Goal: Information Seeking & Learning: Learn about a topic

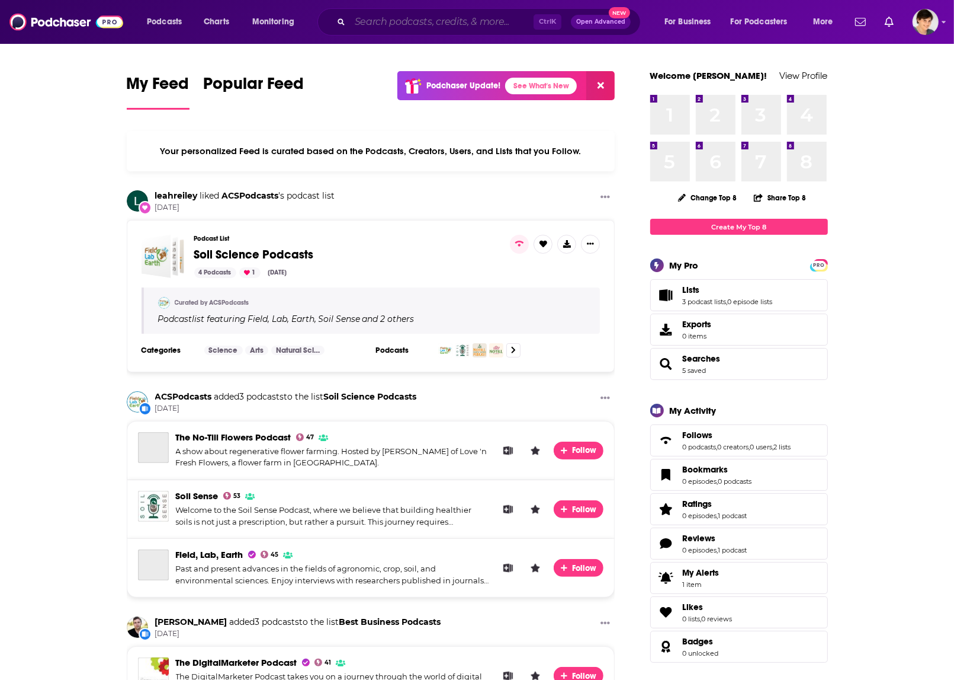
click at [396, 22] on input "Search podcasts, credits, & more..." at bounding box center [442, 21] width 184 height 19
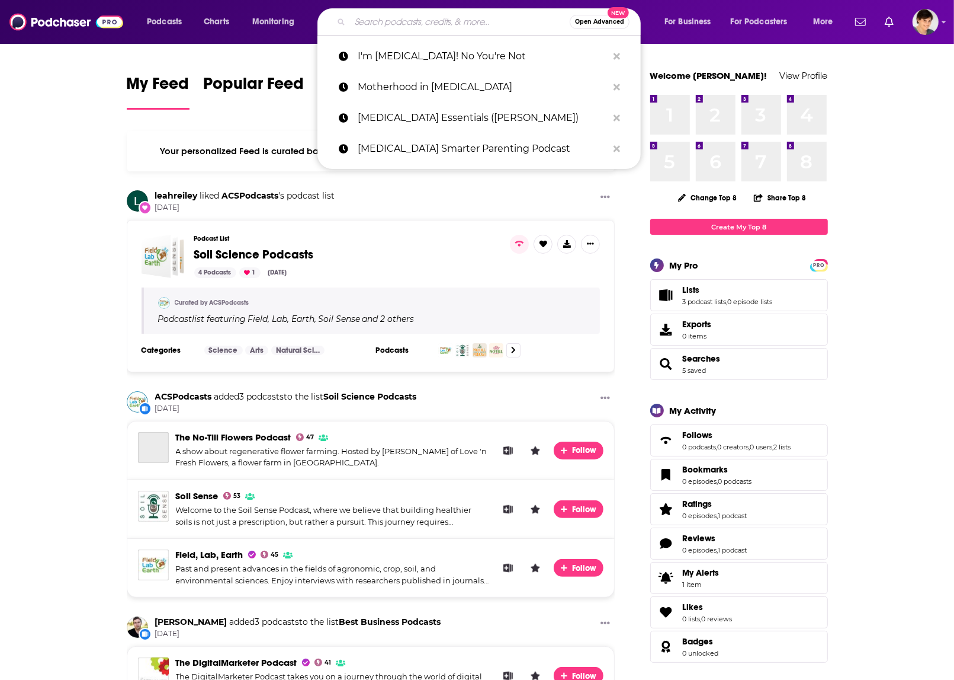
paste input "Ten Percent Happier with [PERSON_NAME]"
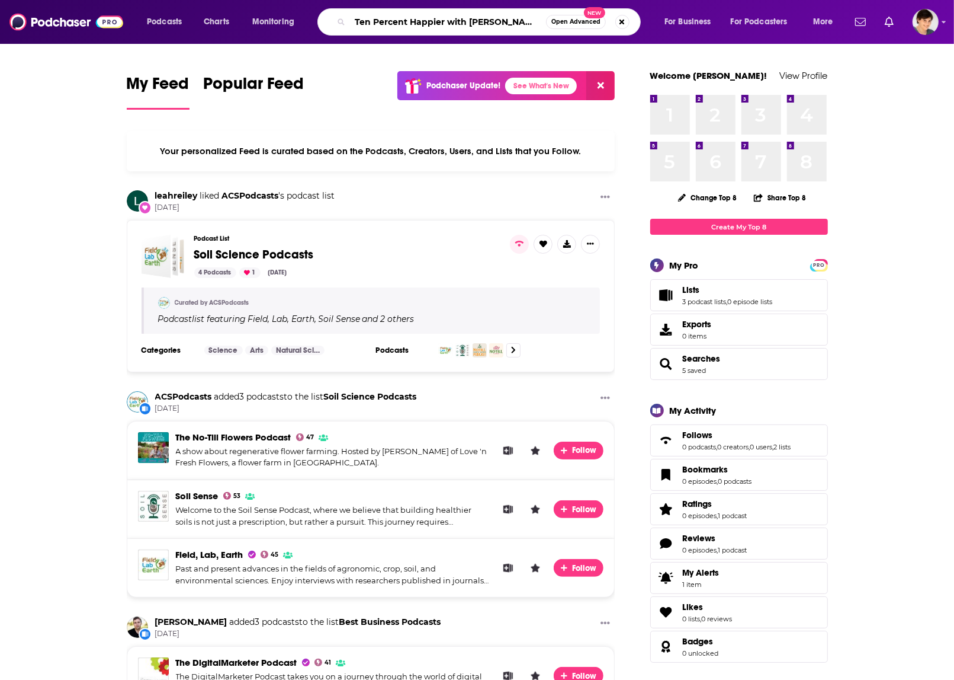
type input "Ten Percent Happier with [PERSON_NAME]"
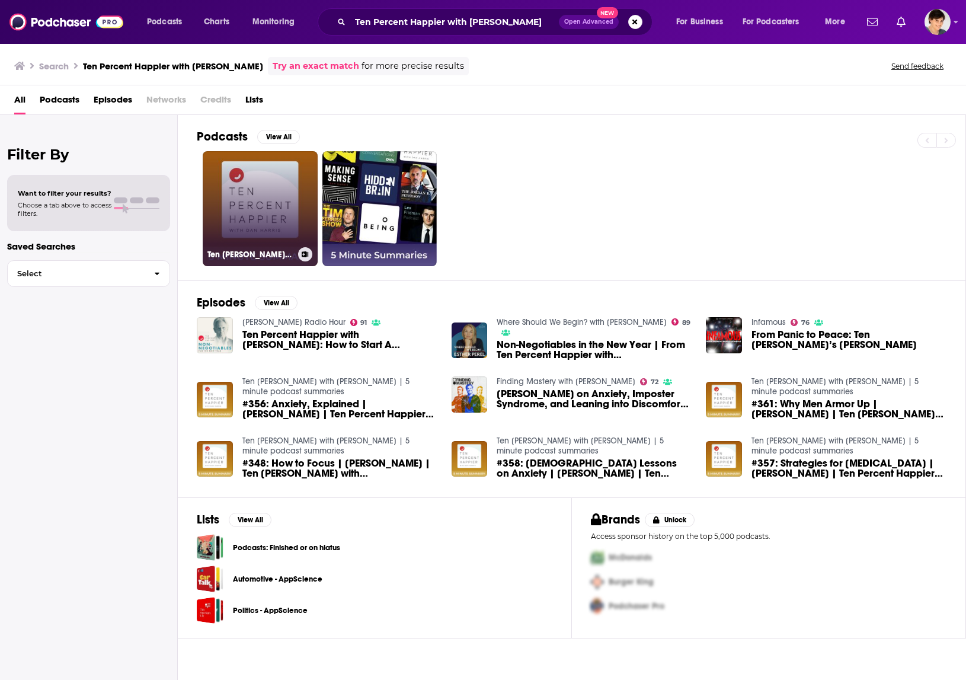
click at [246, 203] on link "Ten [PERSON_NAME] with [PERSON_NAME] | 5 minute podcast summaries" at bounding box center [260, 208] width 115 height 115
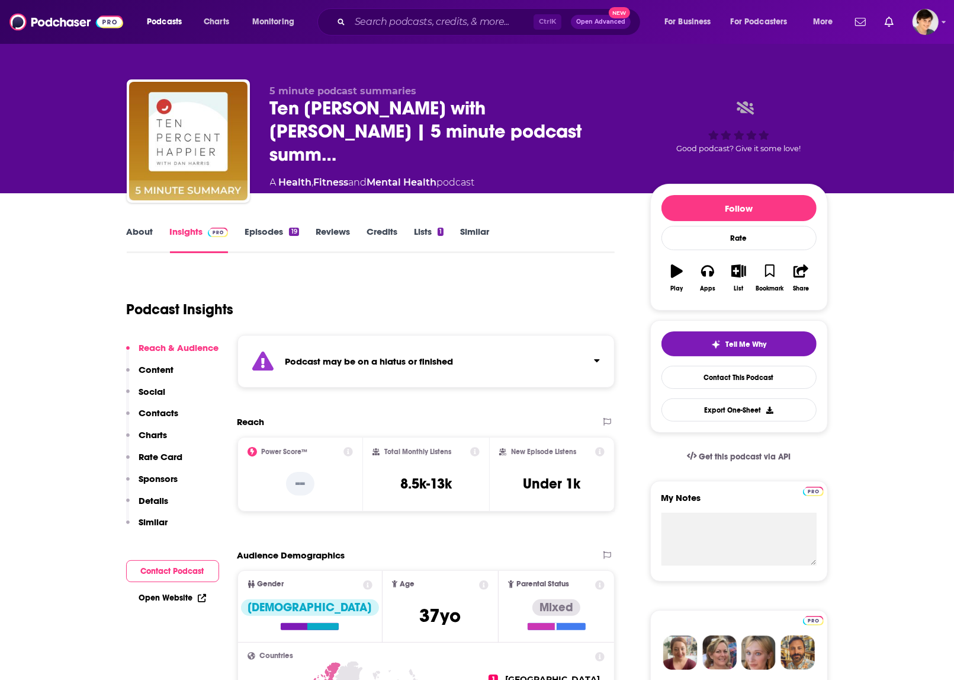
click at [277, 232] on link "Episodes 19" at bounding box center [272, 239] width 54 height 27
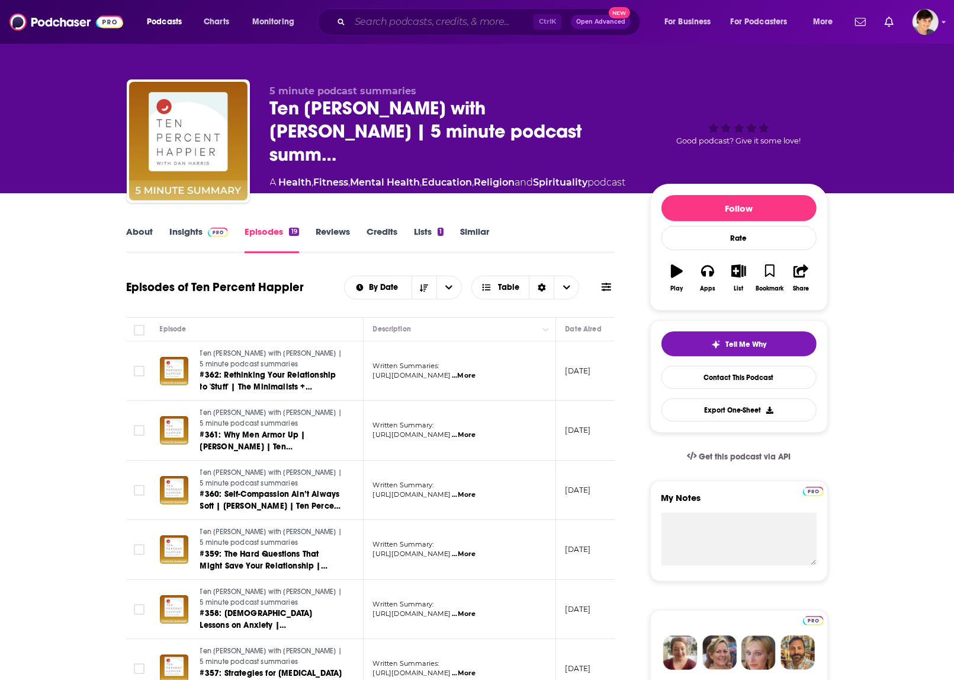
click at [412, 19] on input "Search podcasts, credits, & more..." at bounding box center [442, 21] width 184 height 19
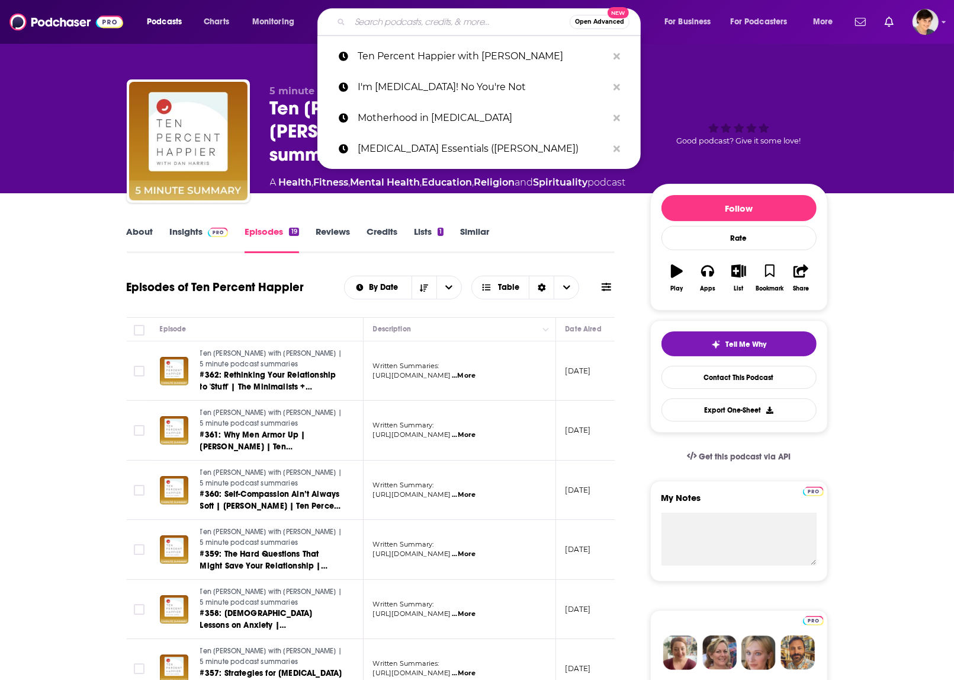
paste input "The Daily Doctor’s Kitchen"
type input "The Daily Doctor’s Kitchen"
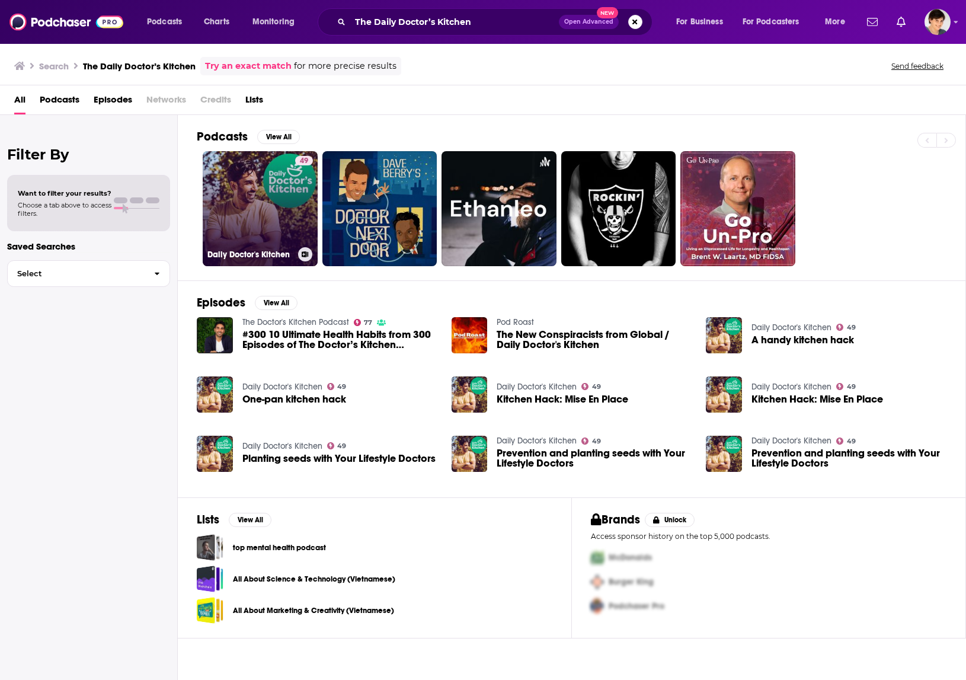
click at [251, 206] on link "49 Daily Doctor's Kitchen" at bounding box center [260, 208] width 115 height 115
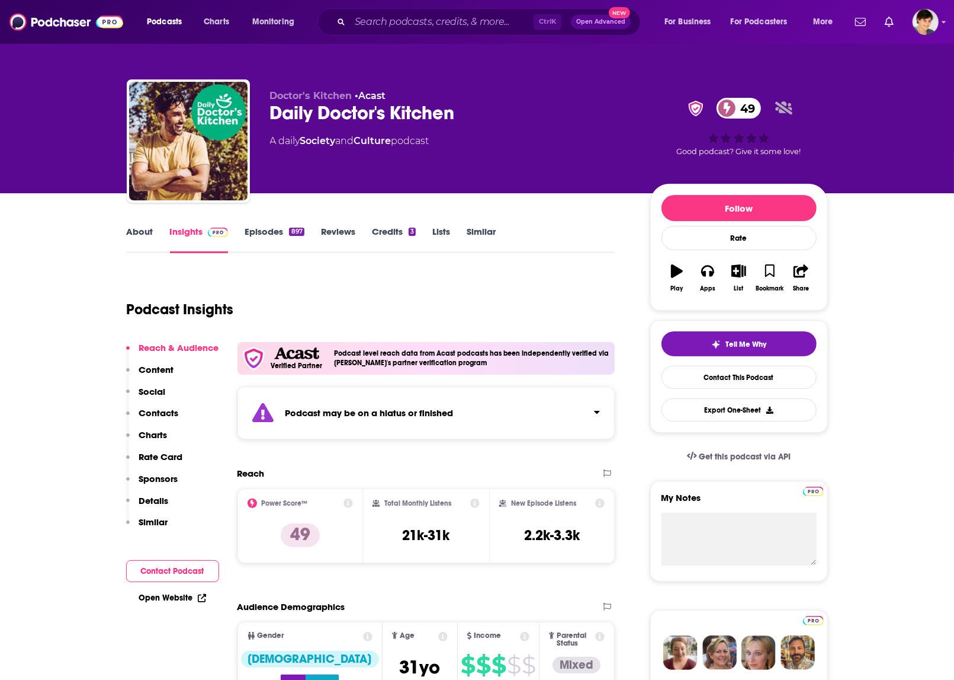
click at [255, 229] on link "Episodes 897" at bounding box center [274, 239] width 59 height 27
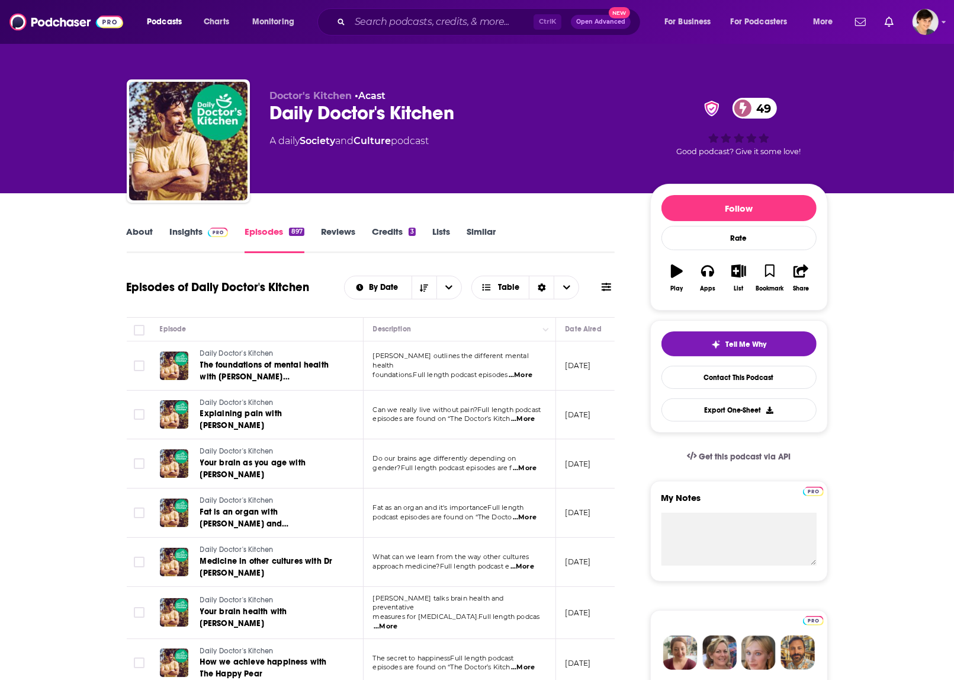
click at [139, 235] on link "About" at bounding box center [140, 239] width 27 height 27
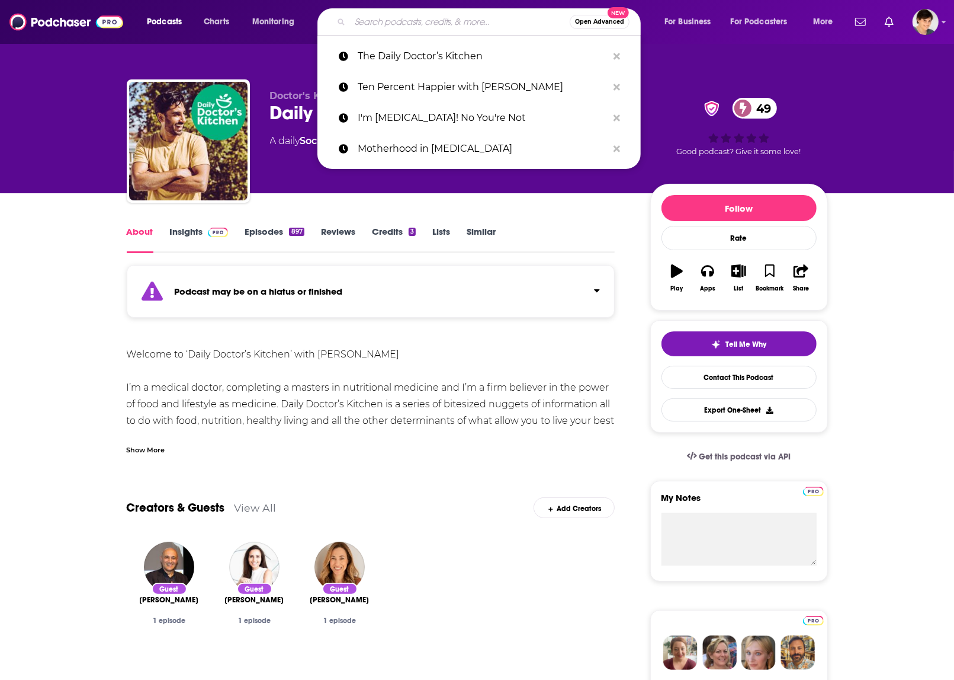
click at [380, 22] on input "Search podcasts, credits, & more..." at bounding box center [460, 21] width 220 height 19
paste input "Wellness Mama Podcast"
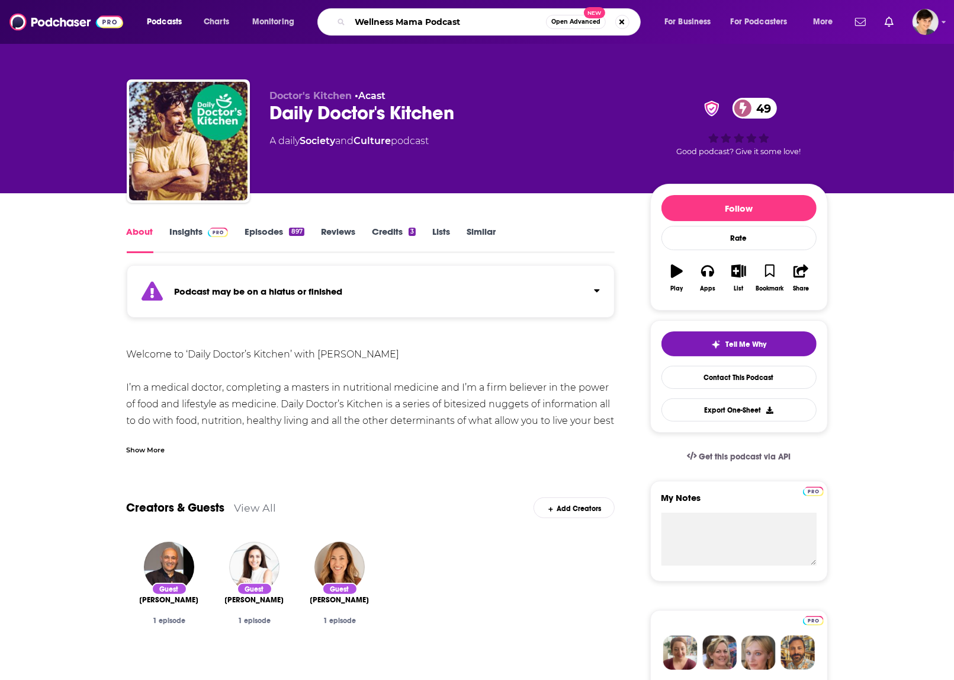
type input "Wellness Mama Podcast"
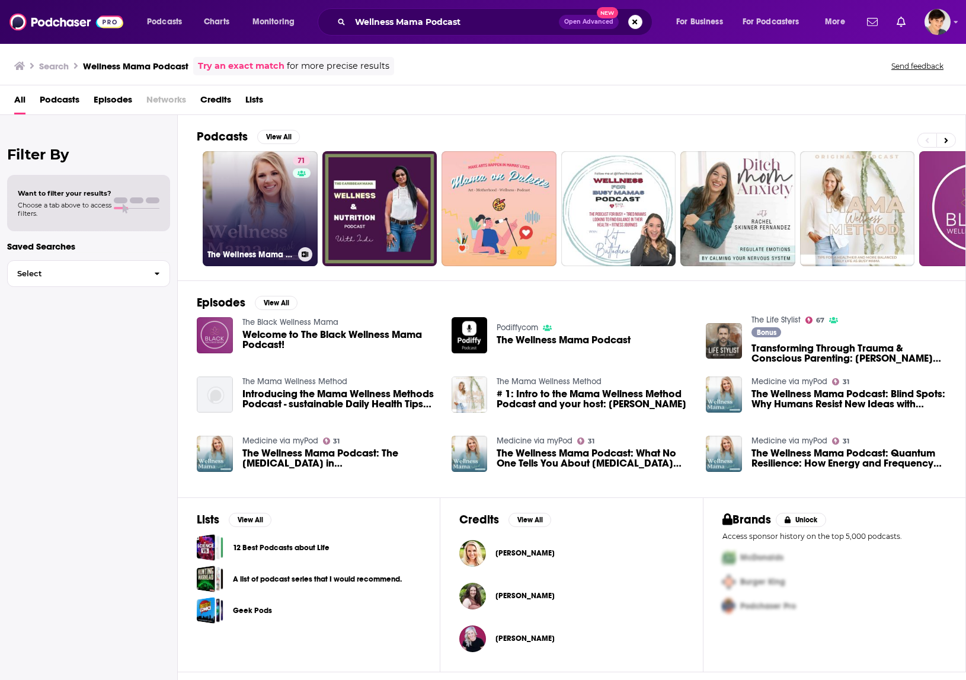
click at [241, 190] on link "71 The Wellness Mama Podcast" at bounding box center [260, 208] width 115 height 115
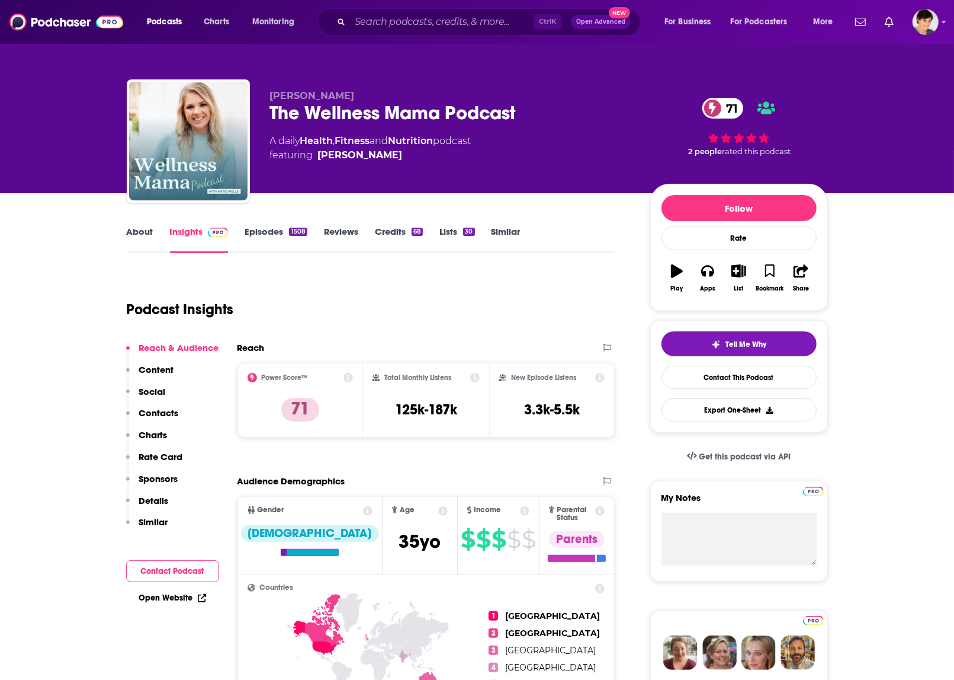
click at [151, 226] on link "About" at bounding box center [140, 239] width 27 height 27
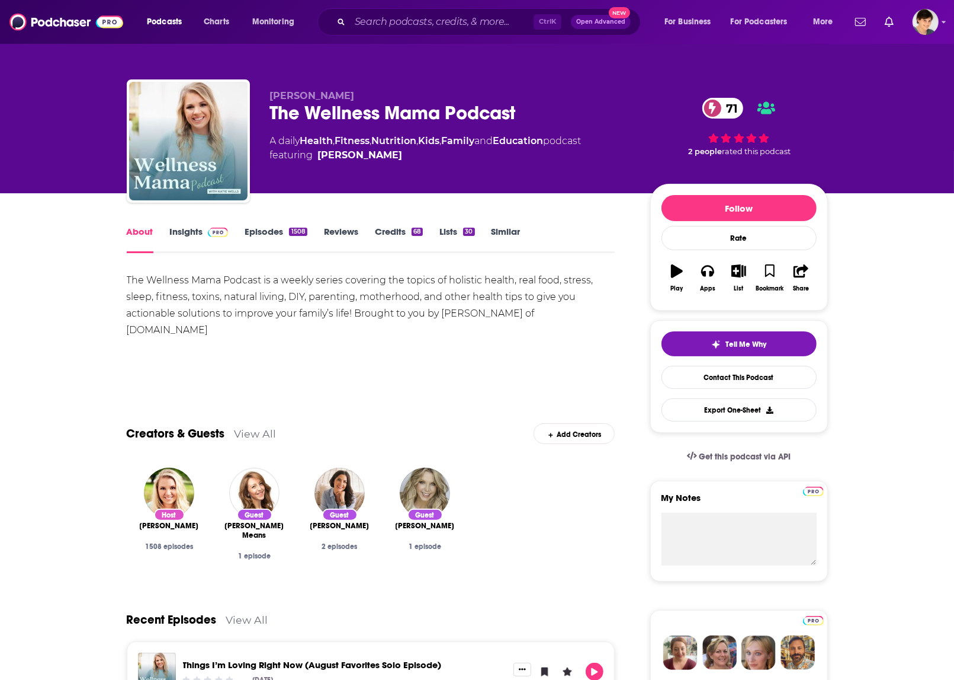
click at [191, 230] on link "Insights" at bounding box center [199, 239] width 59 height 27
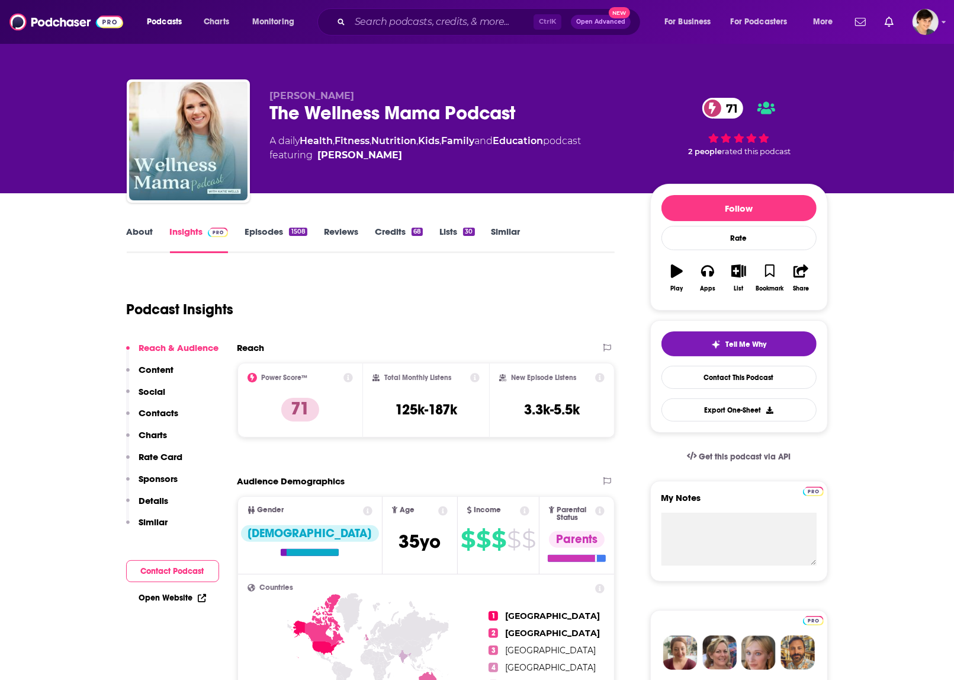
click at [323, 107] on div "The Wellness Mama Podcast 71" at bounding box center [450, 112] width 361 height 23
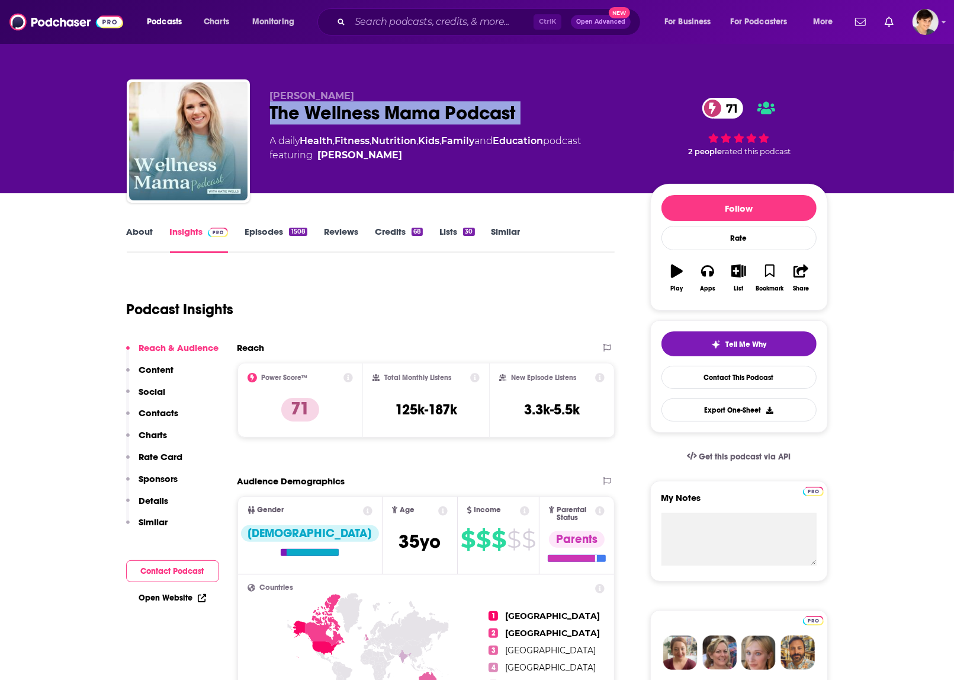
click at [323, 107] on div "The Wellness Mama Podcast 71" at bounding box center [450, 112] width 361 height 23
copy div "The Wellness Mama Podcast 71"
click at [141, 233] on link "About" at bounding box center [140, 239] width 27 height 27
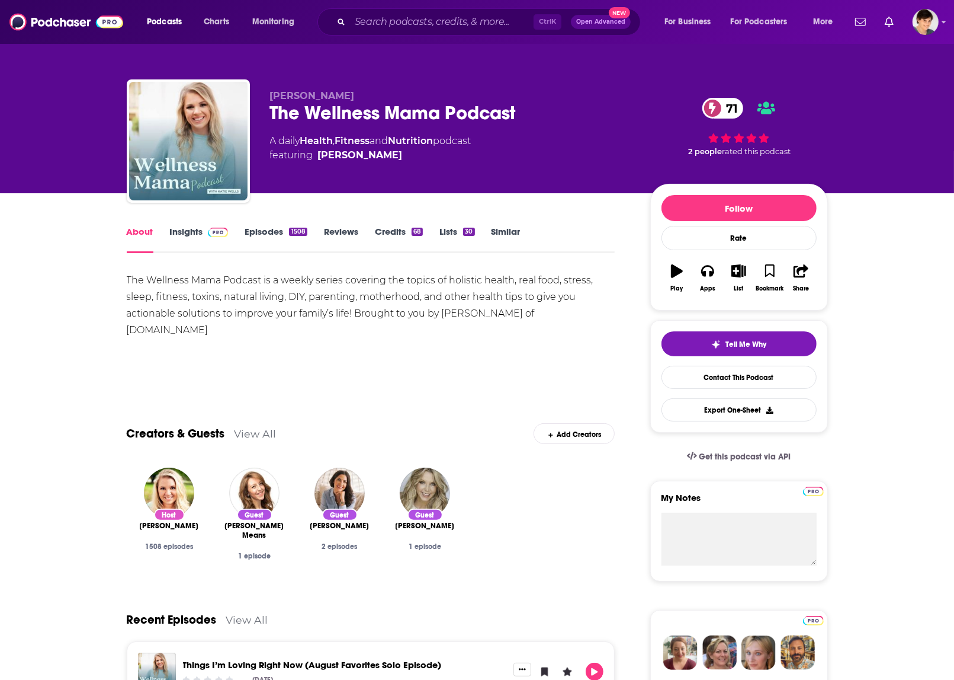
drag, startPoint x: 122, startPoint y: 288, endPoint x: 622, endPoint y: 312, distance: 500.6
copy div "The Wellness Mama Podcast is a weekly series covering the topics of holistic he…"
drag, startPoint x: 265, startPoint y: 95, endPoint x: 354, endPoint y: 95, distance: 88.9
click at [354, 95] on div "[PERSON_NAME] The Wellness Mama Podcast 71 A daily Health , Fitness and Nutriti…" at bounding box center [477, 143] width 701 height 128
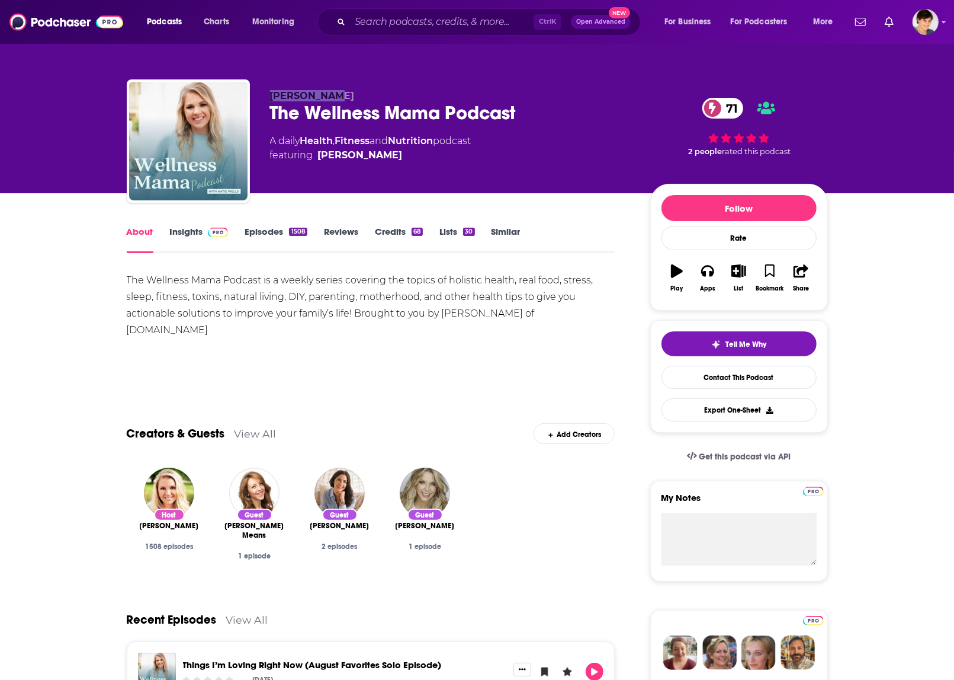
copy span "[PERSON_NAME]"
click at [188, 236] on link "Insights" at bounding box center [199, 239] width 59 height 27
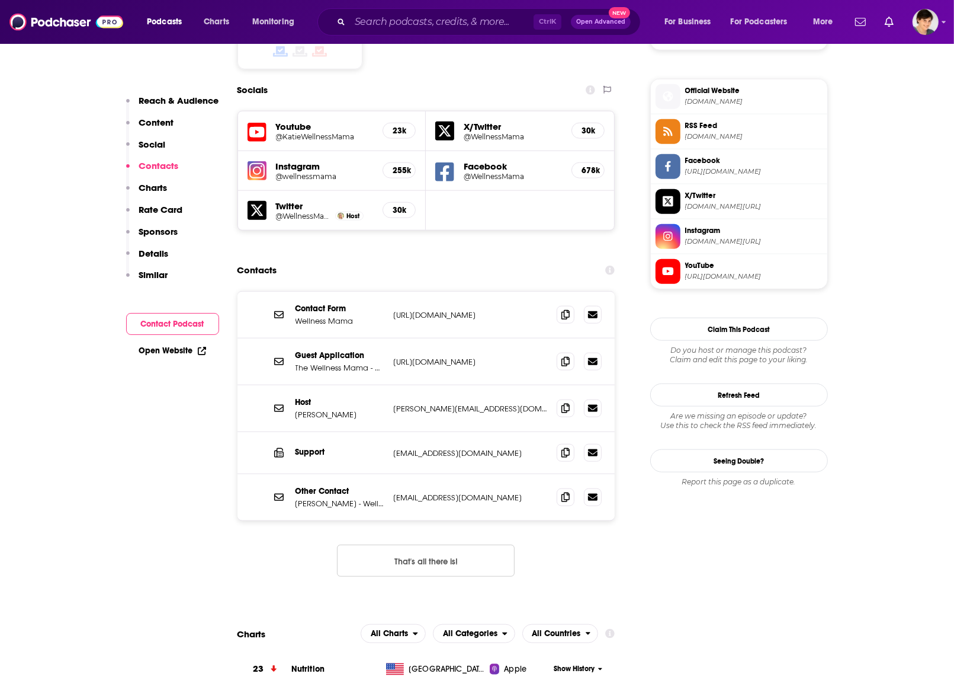
scroll to position [1037, 0]
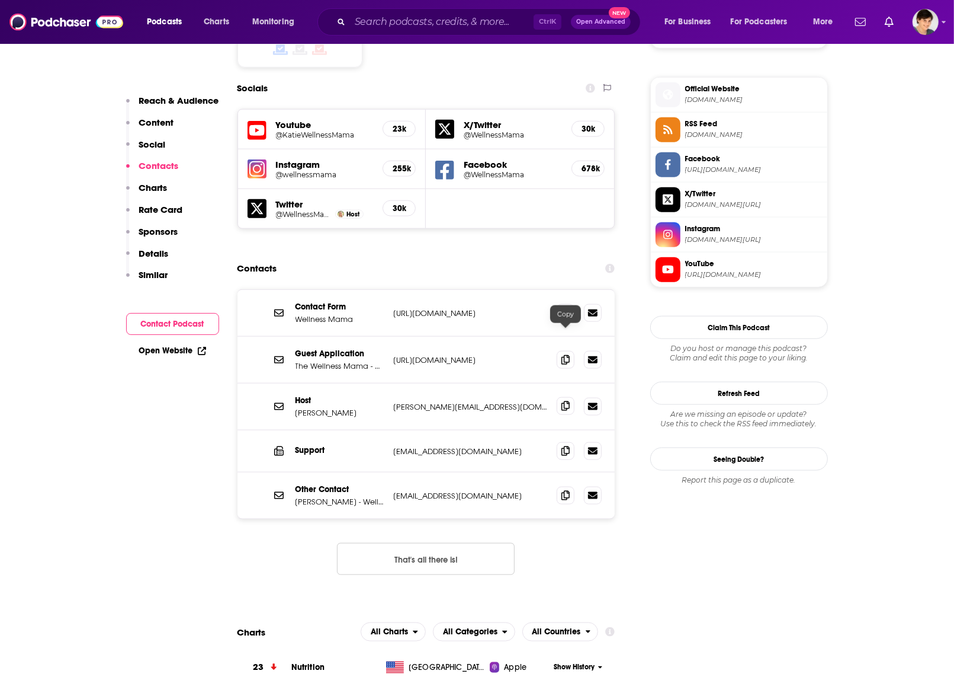
click at [569, 401] on icon at bounding box center [566, 405] width 8 height 9
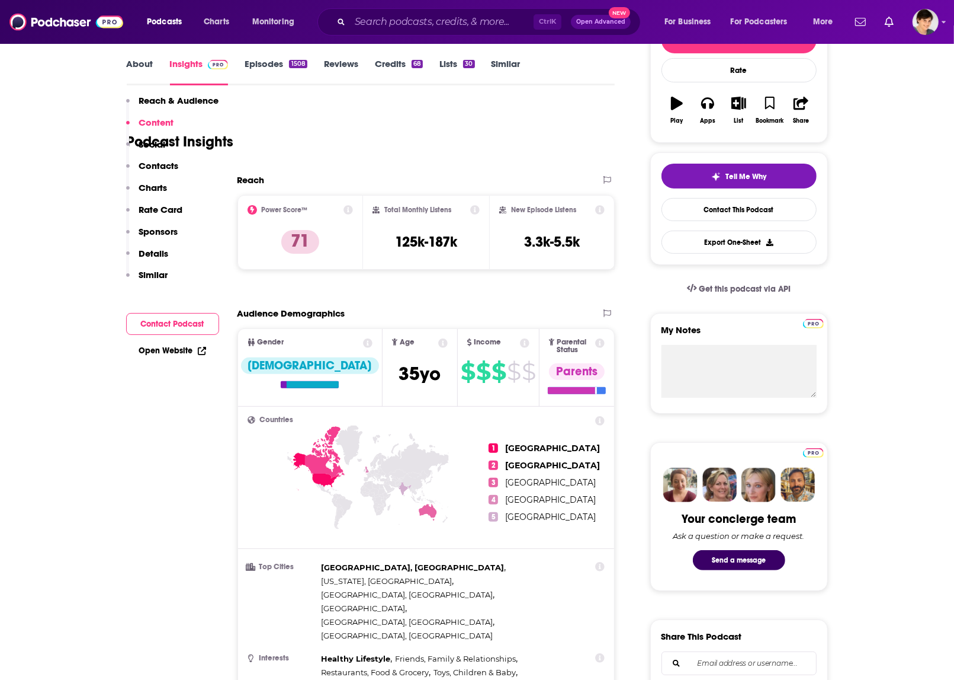
scroll to position [0, 0]
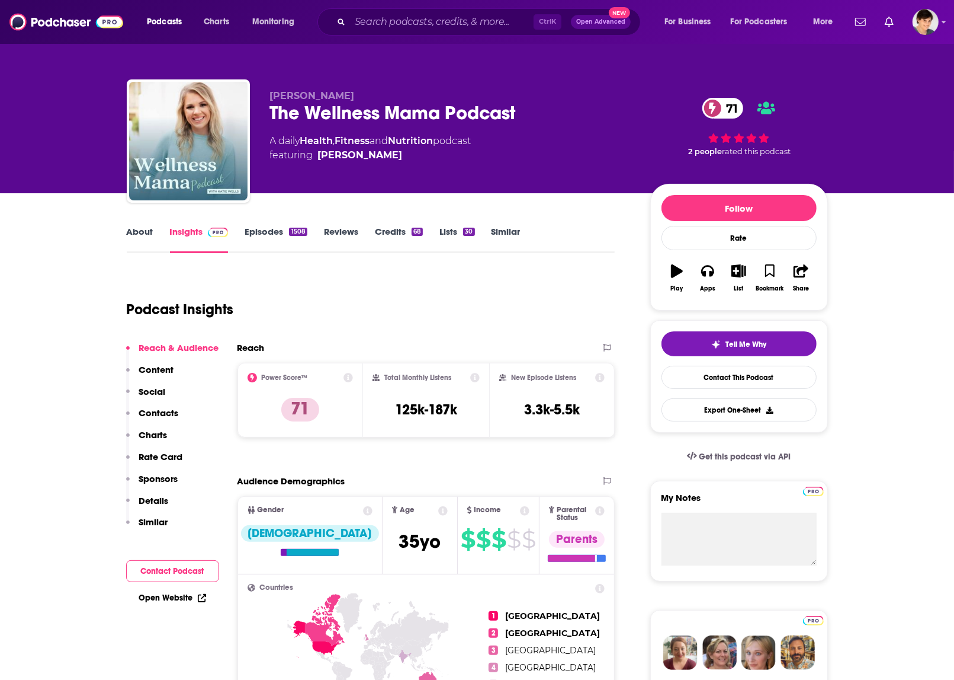
click at [147, 229] on link "About" at bounding box center [140, 239] width 27 height 27
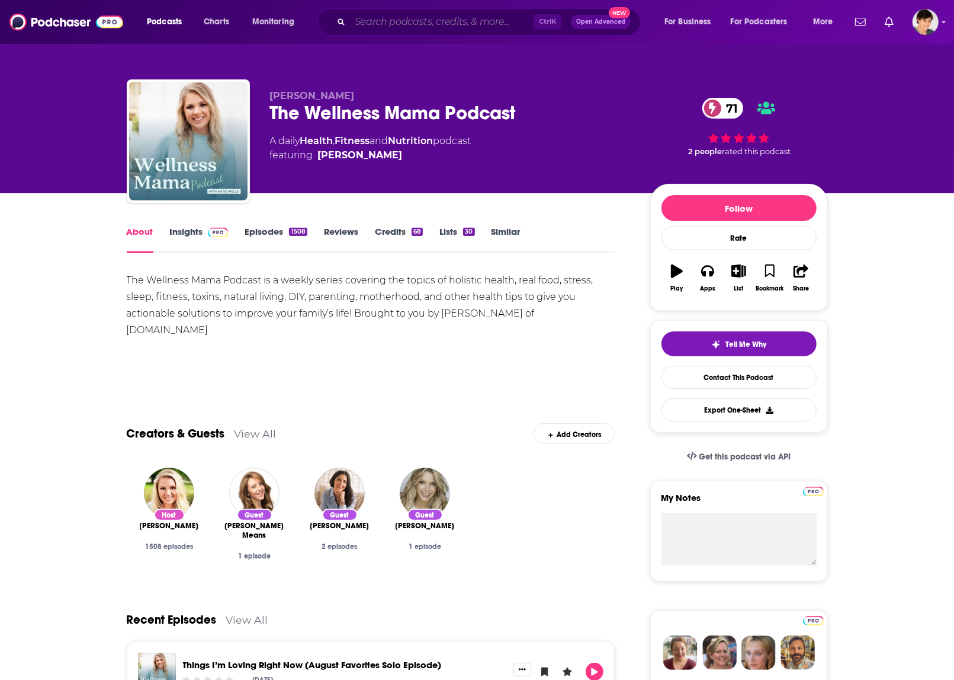
click at [376, 28] on input "Search podcasts, credits, & more..." at bounding box center [442, 21] width 184 height 19
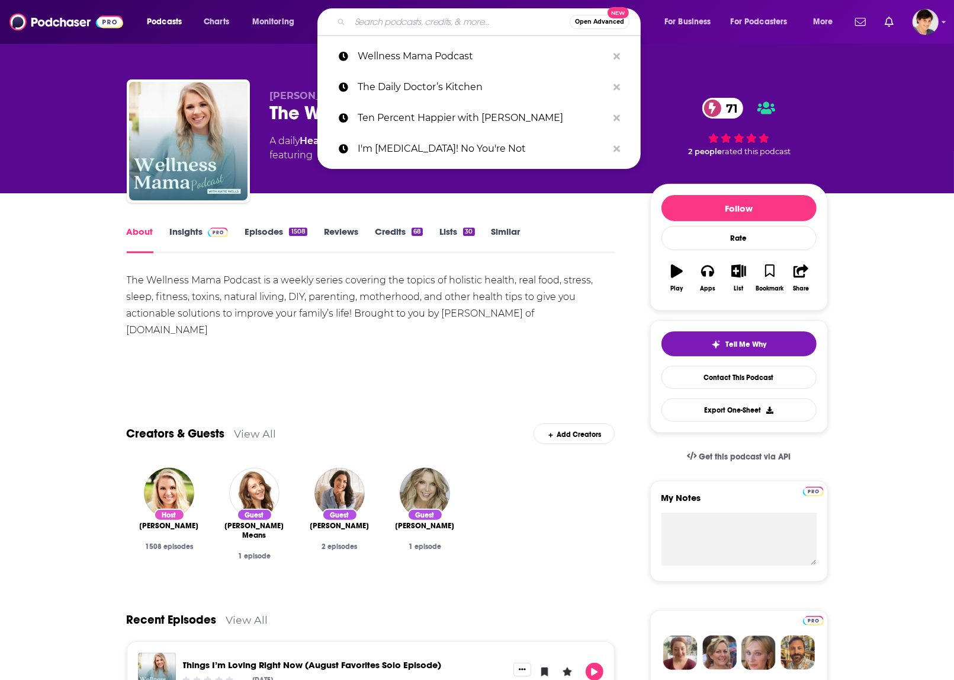
paste input "The Doctor’s Farmacy with [PERSON_NAME], MD"
type input "The Doctor’s Farmacy with [PERSON_NAME], MD"
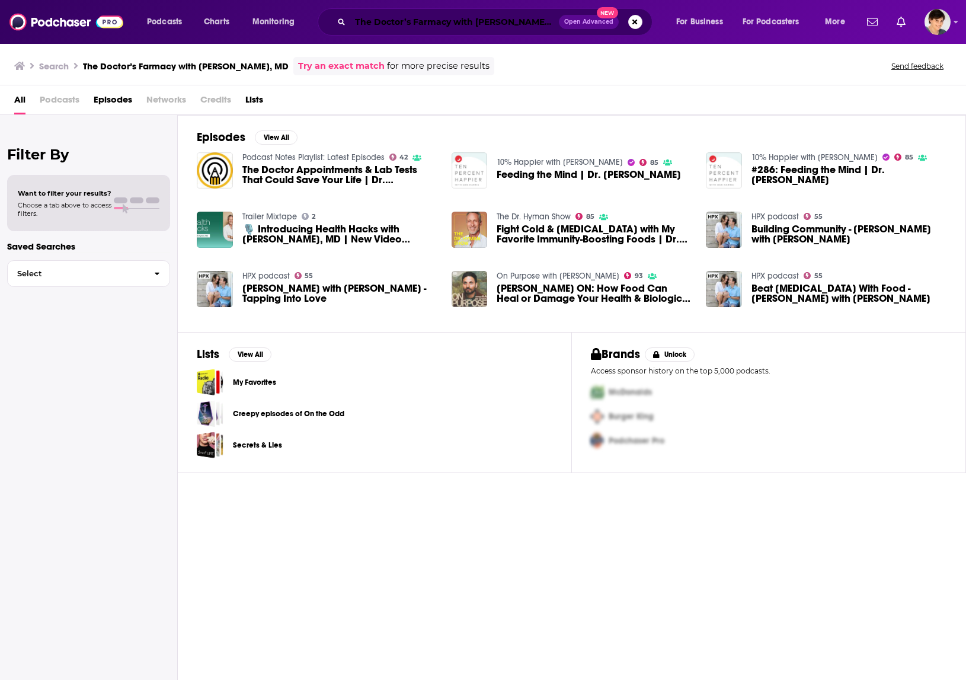
click at [446, 23] on input "The Doctor’s Farmacy with [PERSON_NAME], MD" at bounding box center [454, 21] width 209 height 19
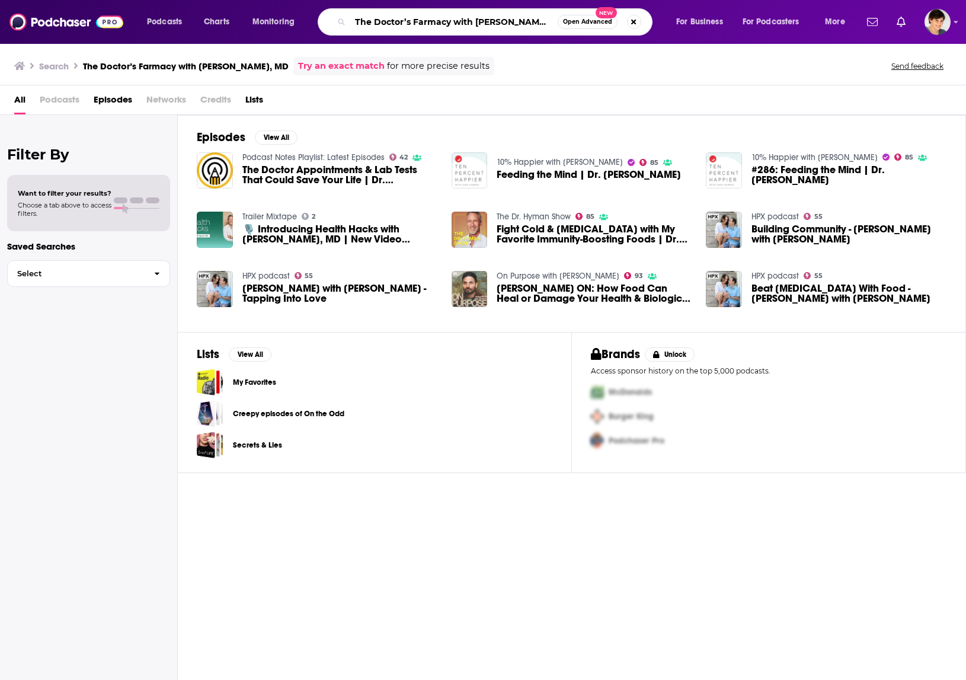
drag, startPoint x: 475, startPoint y: 19, endPoint x: 527, endPoint y: 21, distance: 52.2
click at [527, 21] on input "The Doctor’s Farmacy with [PERSON_NAME], MD" at bounding box center [453, 21] width 207 height 19
paste input "[PERSON_NAME]"
type input "[PERSON_NAME]"
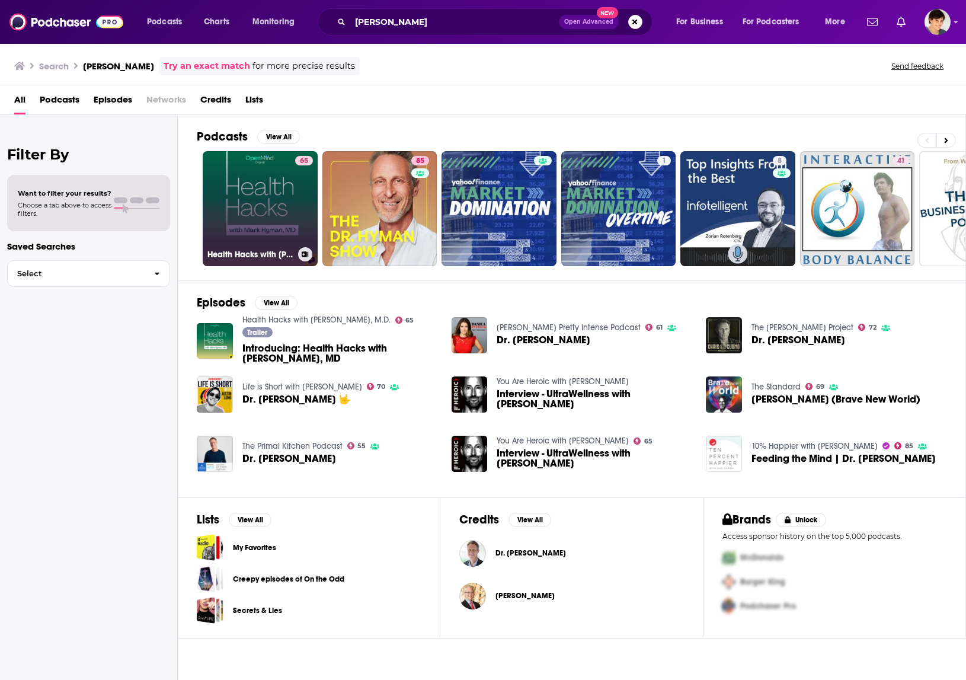
click at [278, 205] on link "65 Health Hacks with [PERSON_NAME], M.D." at bounding box center [260, 208] width 115 height 115
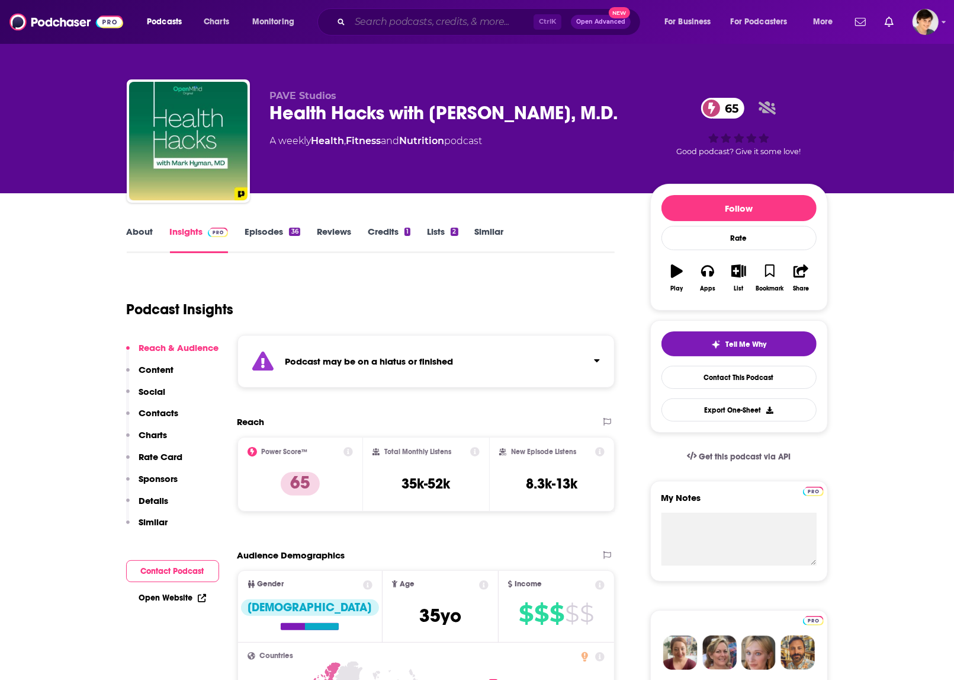
click at [377, 14] on input "Search podcasts, credits, & more..." at bounding box center [442, 21] width 184 height 19
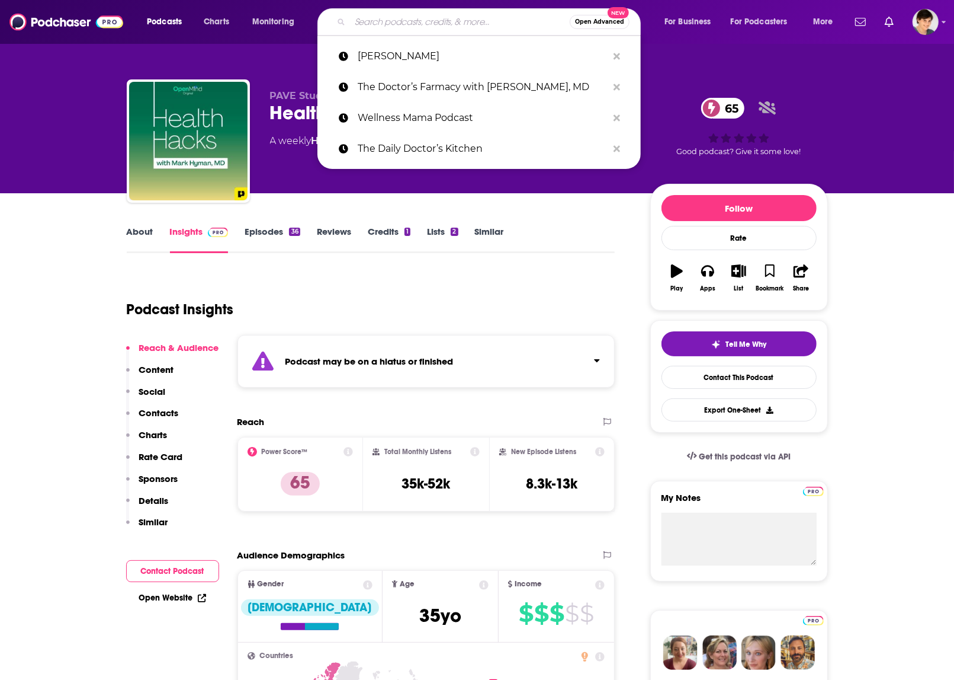
paste input "The Recovery Show"
type input "The Recovery Show"
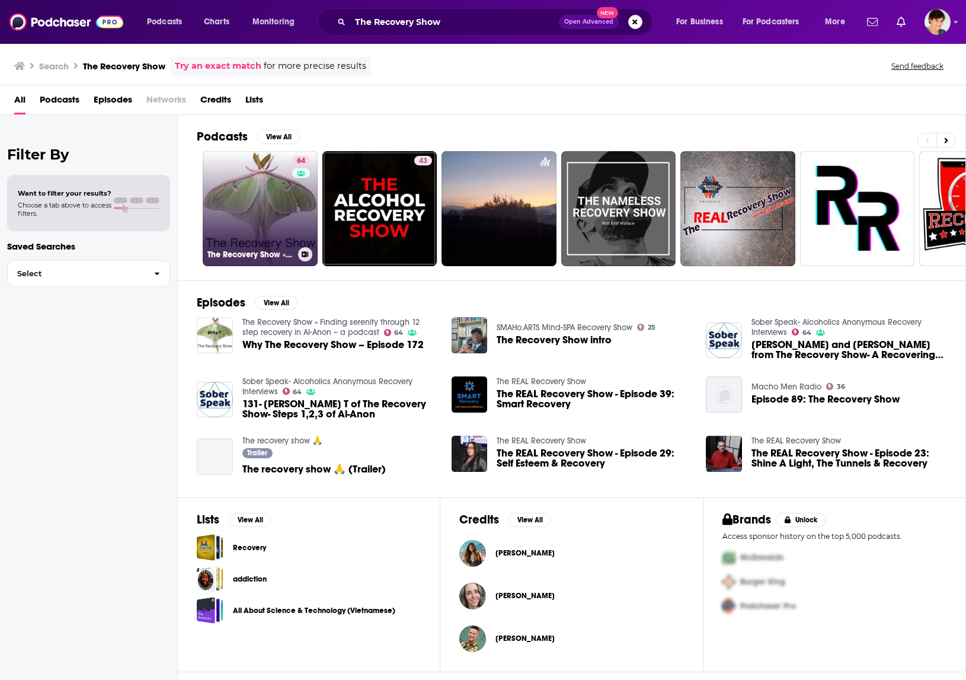
click at [265, 221] on link "64 The Recovery Show » Finding serenity through 12 step recovery in Al-Anon – a…" at bounding box center [260, 208] width 115 height 115
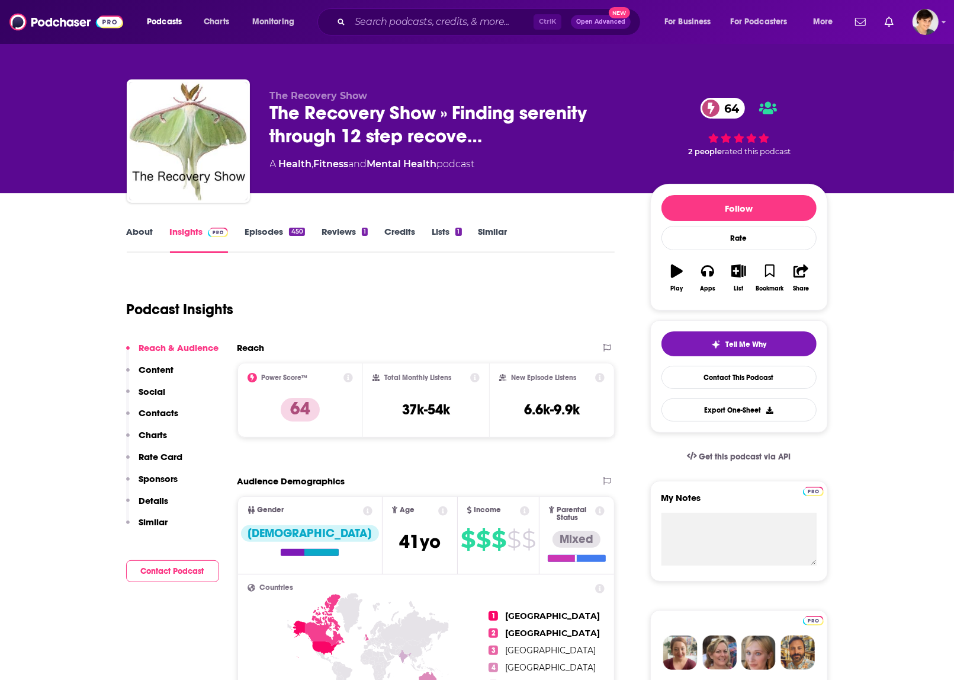
click at [144, 232] on link "About" at bounding box center [140, 239] width 27 height 27
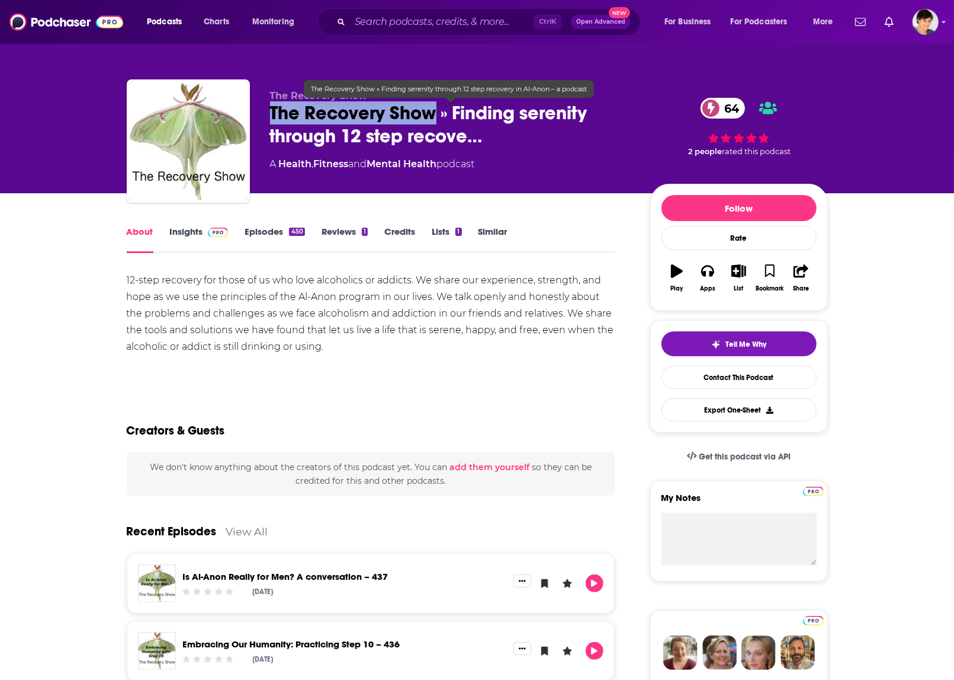
drag, startPoint x: 270, startPoint y: 114, endPoint x: 437, endPoint y: 116, distance: 166.5
click at [437, 116] on span "The Recovery Show » Finding serenity through 12 step recove…" at bounding box center [450, 124] width 361 height 46
copy h1 "The Recovery Show"
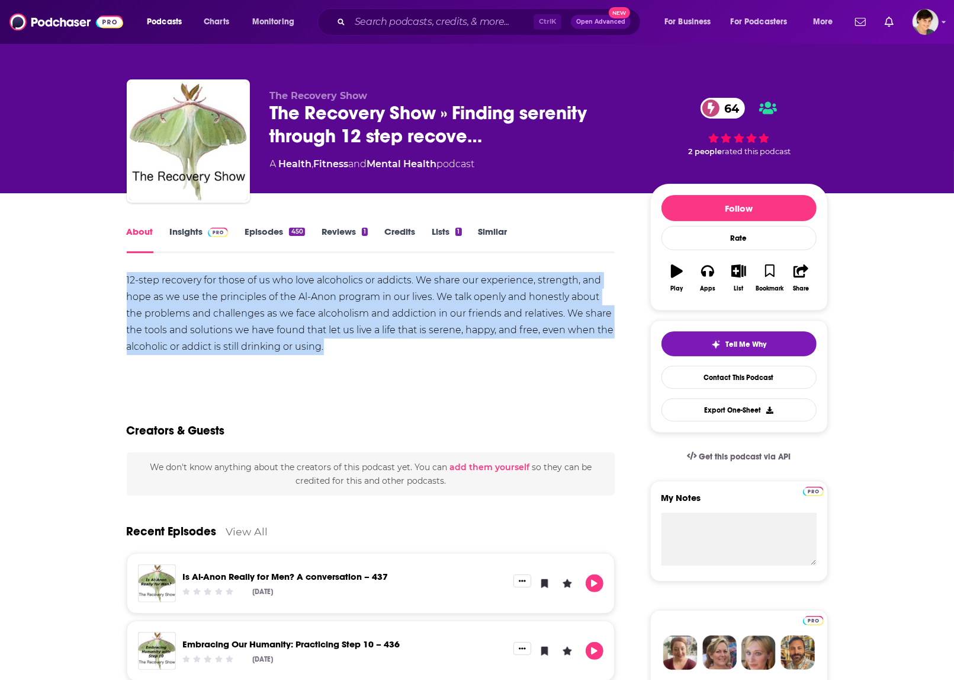
drag, startPoint x: 353, startPoint y: 345, endPoint x: 126, endPoint y: 287, distance: 234.2
click at [127, 287] on div "12-step recovery for those of us who love alcoholics or addicts. We share our e…" at bounding box center [371, 313] width 489 height 83
copy div "12-step recovery for those of us who love alcoholics or addicts. We share our e…"
click at [427, 295] on div "12-step recovery for those of us who love alcoholics or addicts. We share our e…" at bounding box center [371, 313] width 489 height 83
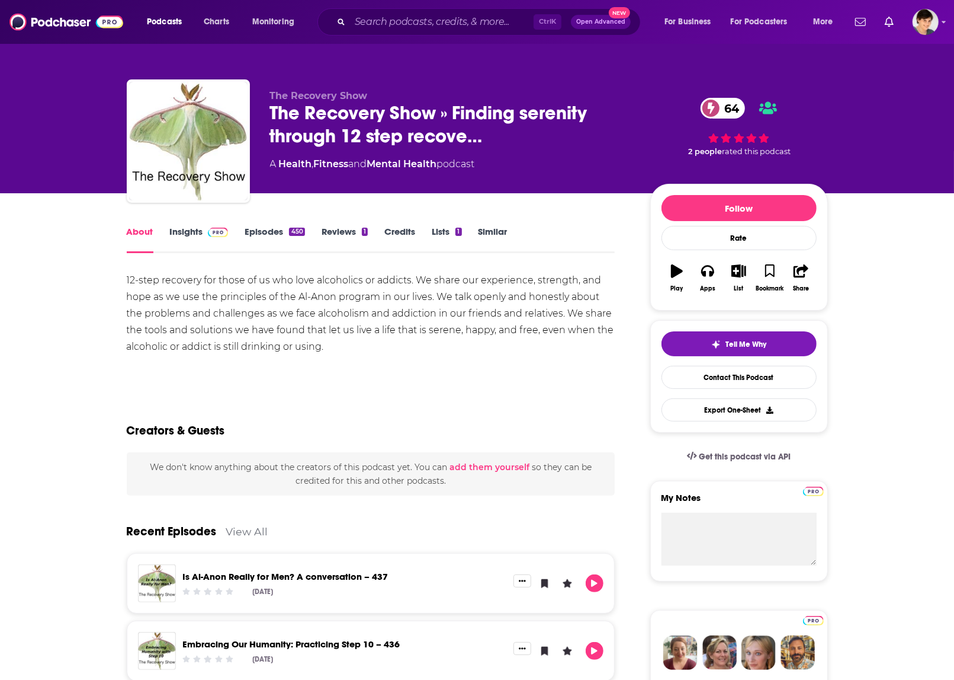
click at [188, 229] on link "Insights" at bounding box center [199, 239] width 59 height 27
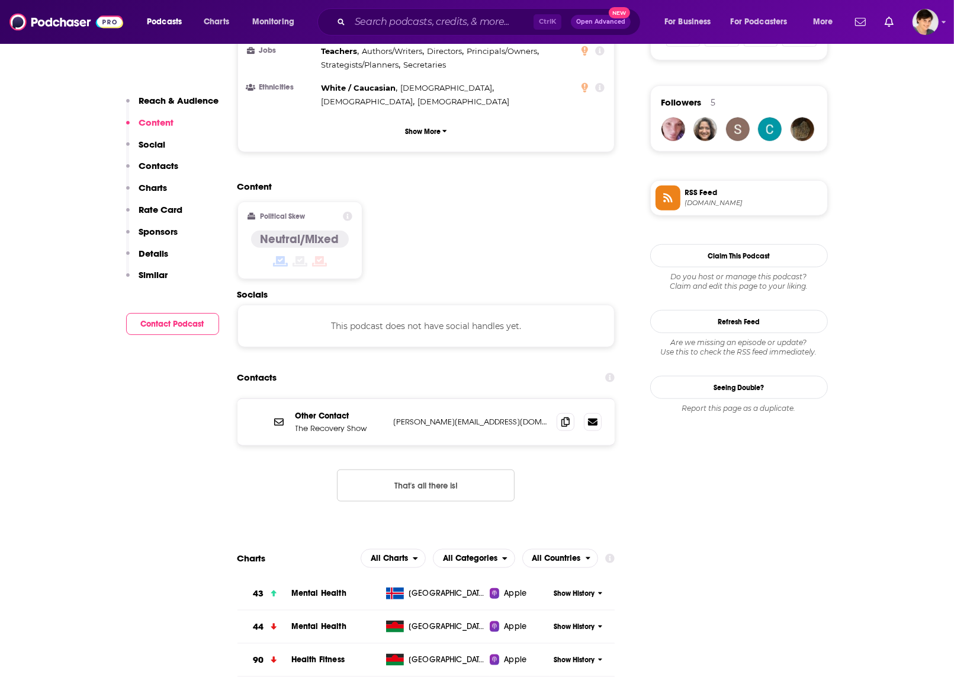
scroll to position [889, 0]
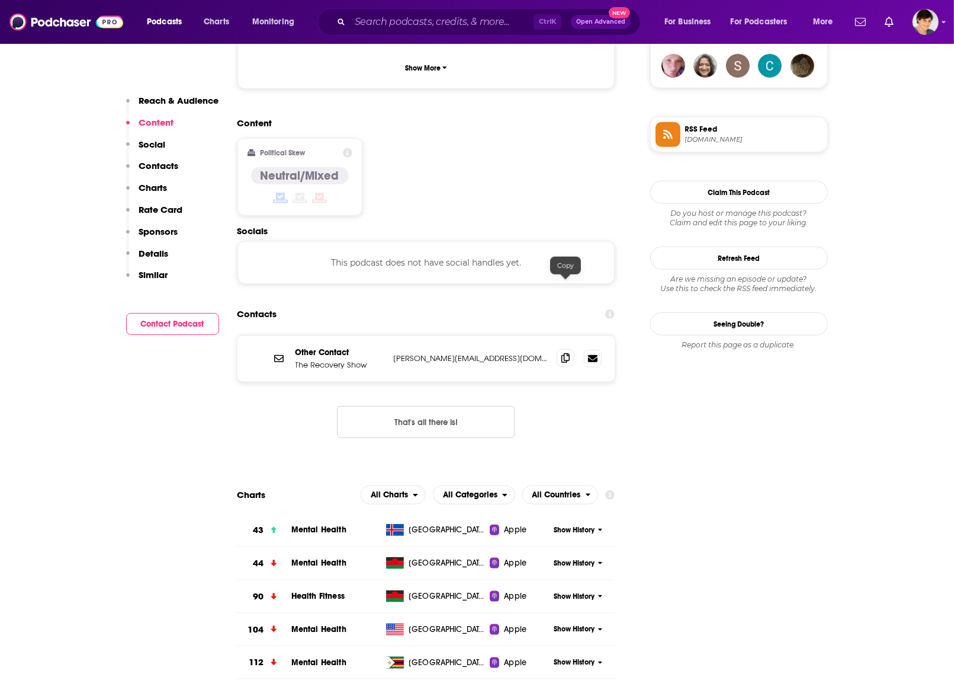
click at [569, 353] on icon at bounding box center [566, 357] width 8 height 9
